Goal: Information Seeking & Learning: Learn about a topic

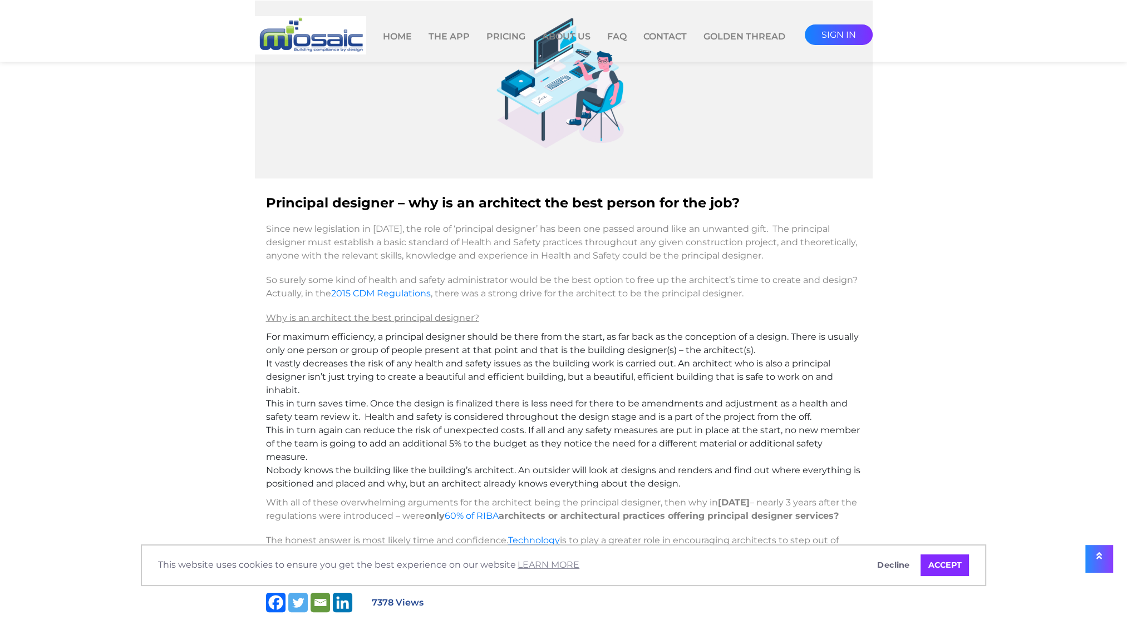
scroll to position [167, 0]
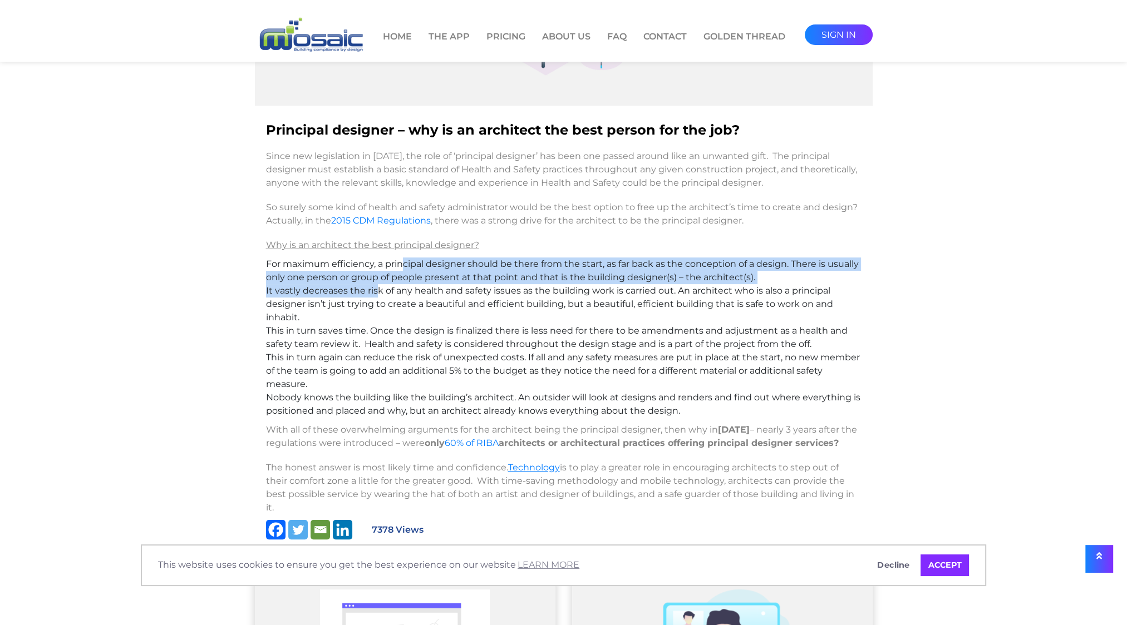
drag, startPoint x: 403, startPoint y: 264, endPoint x: 377, endPoint y: 292, distance: 37.8
click at [377, 292] on ul "For maximum efficiency, a principal designer should be there from the start, as…" at bounding box center [563, 338] width 595 height 160
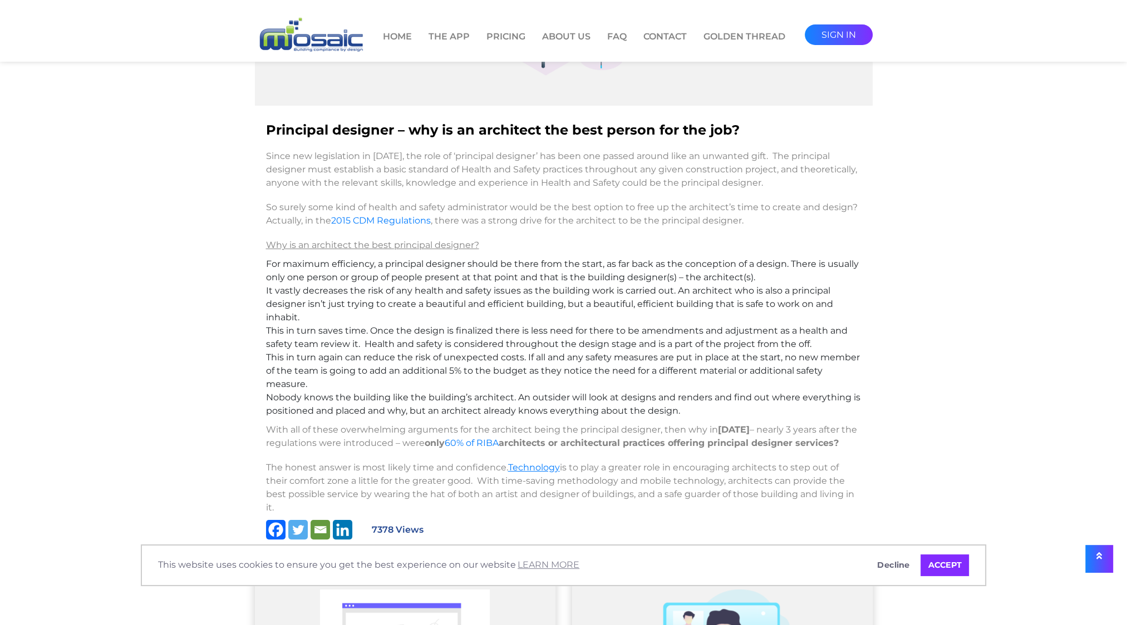
drag, startPoint x: 377, startPoint y: 292, endPoint x: 388, endPoint y: 363, distance: 72.7
click at [388, 363] on li "This in turn again can reduce the risk of unexpected costs. If all and any safe…" at bounding box center [563, 371] width 595 height 40
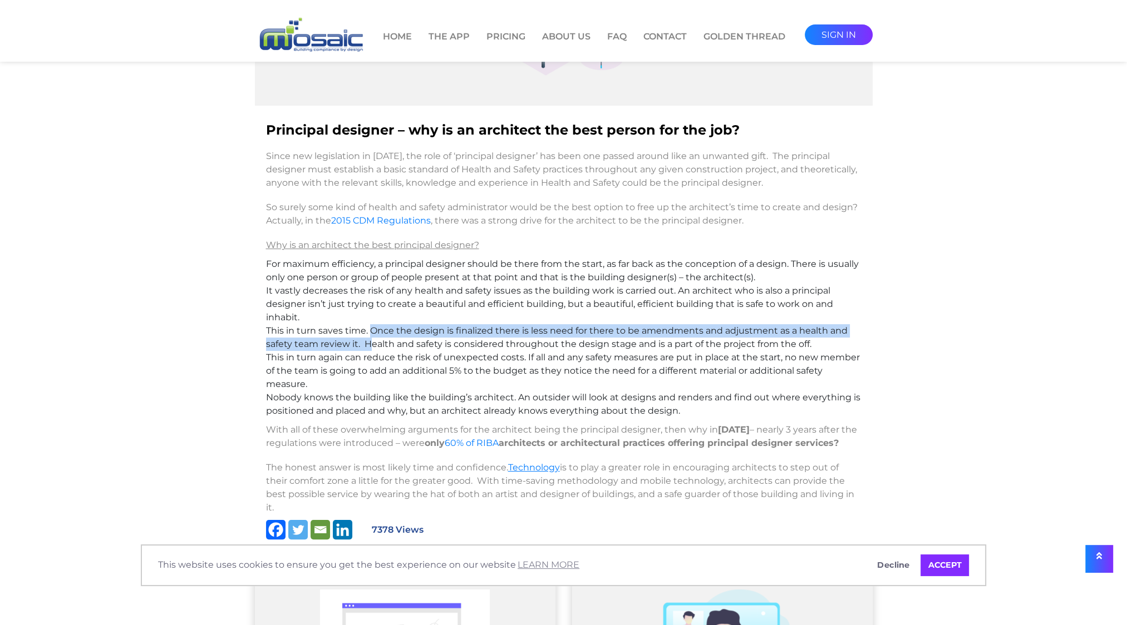
drag, startPoint x: 369, startPoint y: 331, endPoint x: 371, endPoint y: 338, distance: 7.3
click at [371, 338] on li "This in turn saves time. Once the design is finalized there is less need for th…" at bounding box center [563, 337] width 595 height 27
drag, startPoint x: 371, startPoint y: 338, endPoint x: 337, endPoint y: 350, distance: 36.1
click at [337, 350] on ul "For maximum efficiency, a principal designer should be there from the start, as…" at bounding box center [563, 338] width 595 height 160
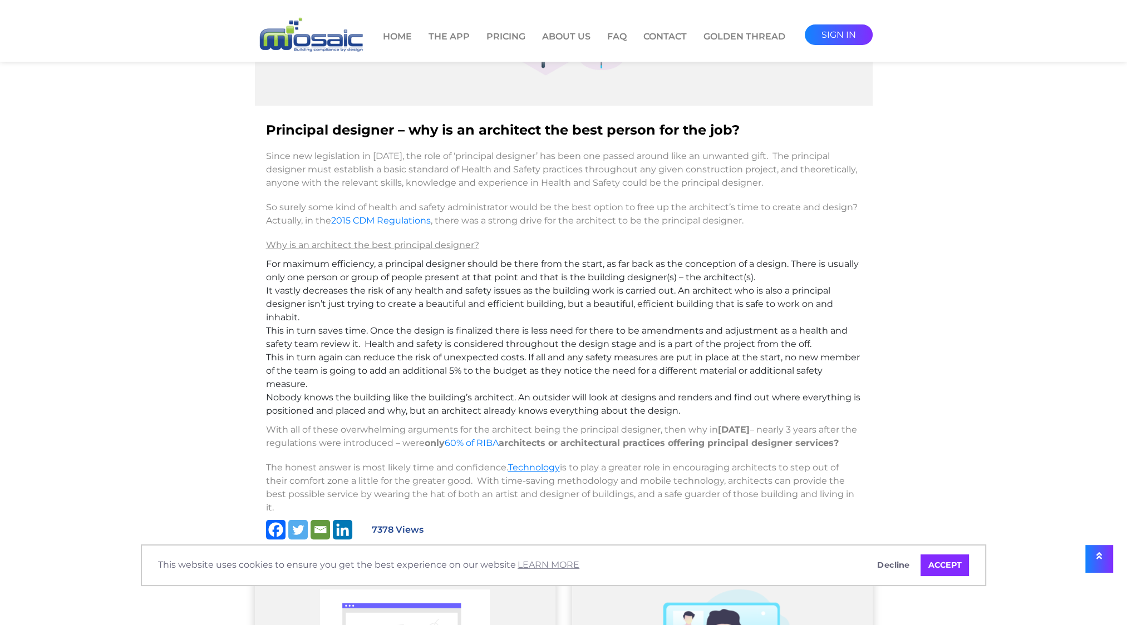
click at [394, 340] on li "This in turn saves time. Once the design is finalized there is less need for th…" at bounding box center [563, 337] width 595 height 27
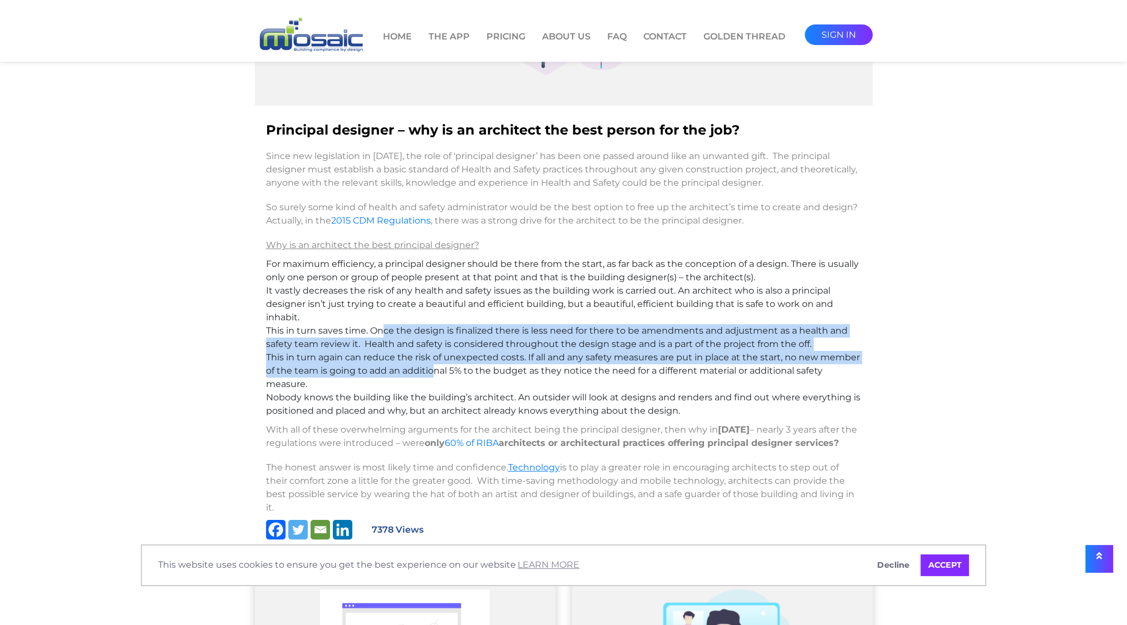
drag, startPoint x: 384, startPoint y: 329, endPoint x: 435, endPoint y: 371, distance: 64.8
click at [435, 371] on ul "For maximum efficiency, a principal designer should be there from the start, as…" at bounding box center [563, 338] width 595 height 160
drag, startPoint x: 435, startPoint y: 371, endPoint x: 361, endPoint y: 355, distance: 75.6
click at [361, 355] on li "This in turn again can reduce the risk of unexpected costs. If all and any safe…" at bounding box center [563, 371] width 595 height 40
